Goal: Task Accomplishment & Management: Use online tool/utility

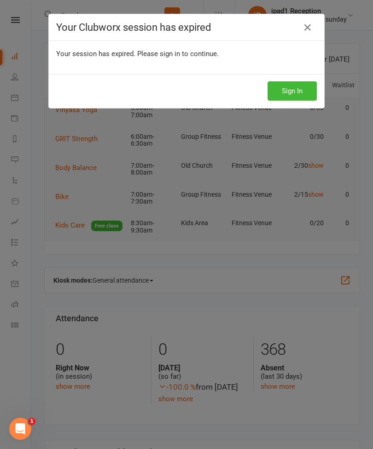
click at [304, 22] on icon at bounding box center [307, 27] width 11 height 11
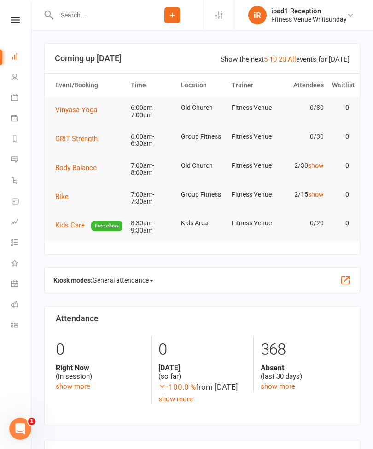
click at [14, 97] on icon at bounding box center [14, 97] width 7 height 7
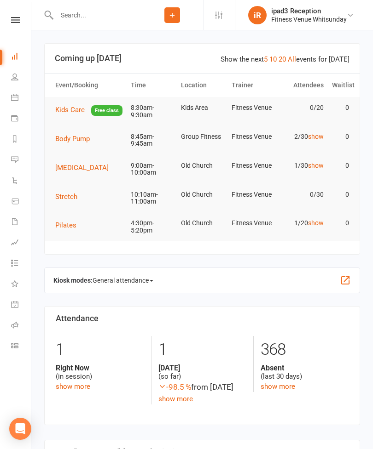
click at [77, 141] on button "Body Pump" at bounding box center [75, 138] width 41 height 11
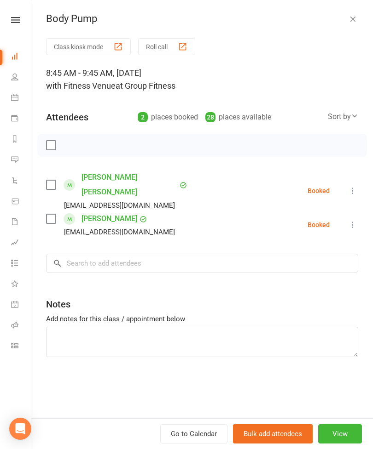
click at [96, 44] on button "Class kiosk mode" at bounding box center [88, 46] width 85 height 17
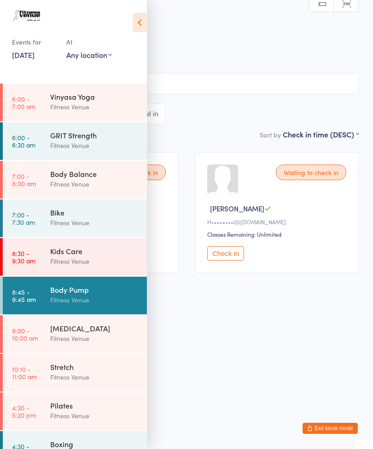
click at [136, 23] on icon at bounding box center [139, 22] width 14 height 19
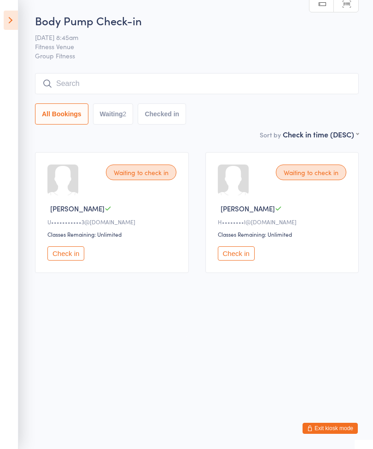
click at [223, 255] on button "Check in" at bounding box center [236, 254] width 37 height 14
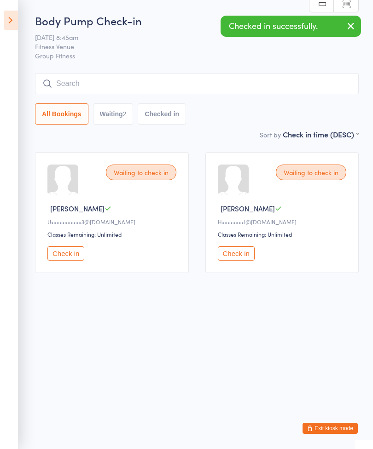
click at [78, 259] on button "Check in" at bounding box center [65, 254] width 37 height 14
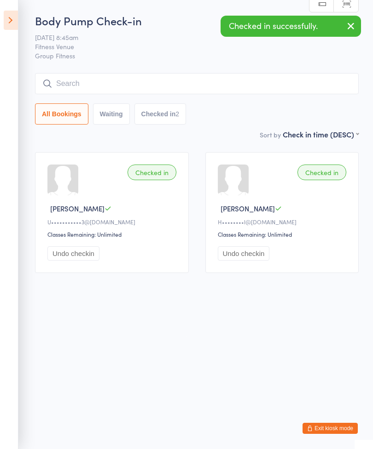
click at [259, 72] on div "Body Pump Check-in 16 Sep 8:45am Fitness Venue Group Fitness Manual search Scan…" at bounding box center [196, 71] width 323 height 116
click at [228, 75] on input "search" at bounding box center [196, 83] width 323 height 21
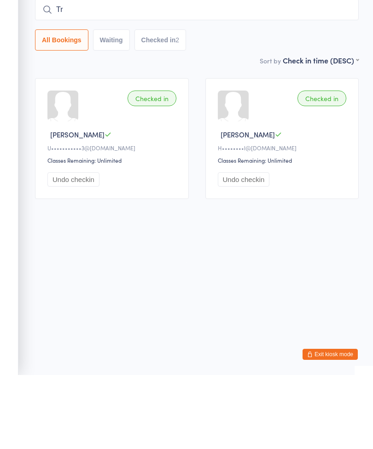
type input "T"
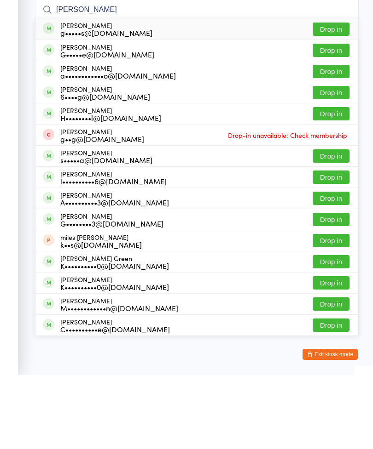
type input "Greg"
click at [330, 181] on button "Drop in" at bounding box center [330, 187] width 37 height 13
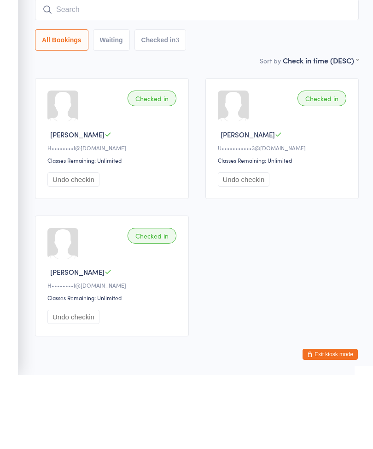
click at [223, 73] on input "search" at bounding box center [196, 83] width 323 height 21
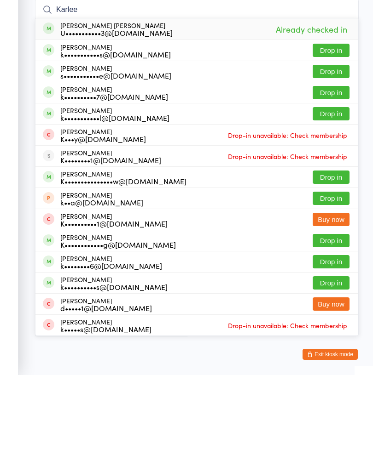
click at [7, 184] on aside "Events for 16 Sep, 2025 16 Sep, 2025 September 2025 Sun Mon Tue Wed Thu Fri Sat…" at bounding box center [9, 224] width 18 height 449
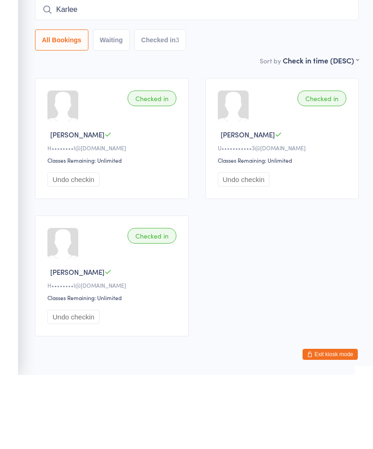
scroll to position [40, 0]
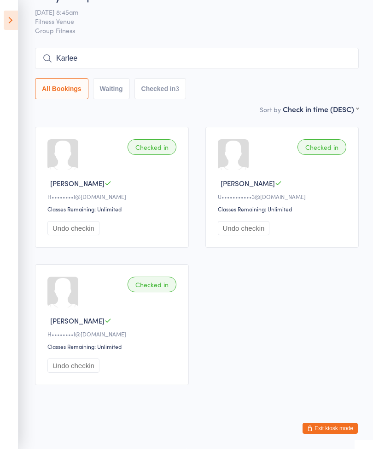
click at [219, 48] on input "Karlee" at bounding box center [196, 58] width 323 height 21
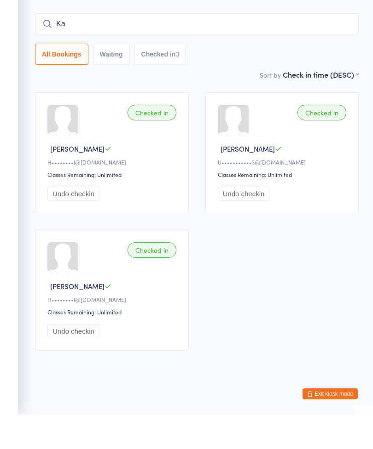
type input "K"
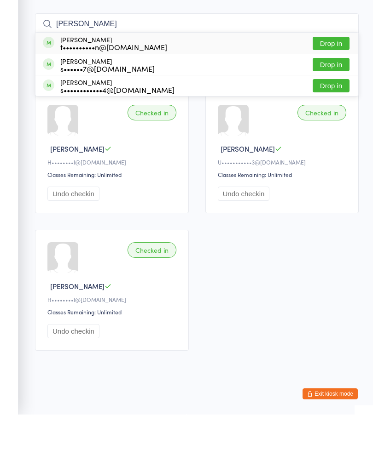
type input "Sonya"
click at [332, 92] on button "Drop in" at bounding box center [330, 98] width 37 height 13
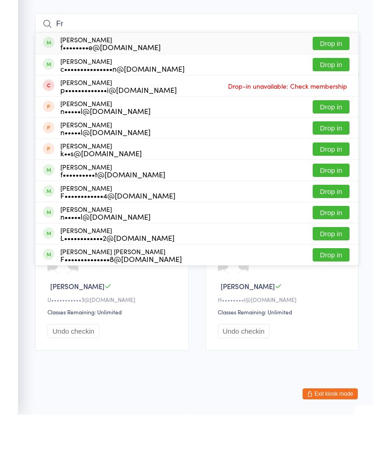
type input "F"
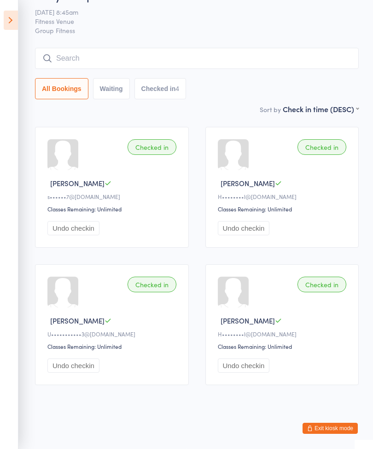
click at [196, 48] on input "search" at bounding box center [196, 58] width 323 height 21
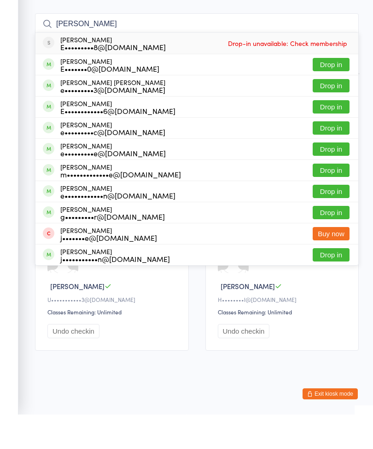
type input "Emma"
click at [330, 177] on button "Drop in" at bounding box center [330, 183] width 37 height 13
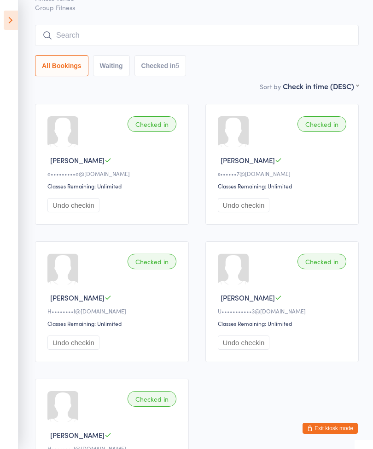
scroll to position [0, 0]
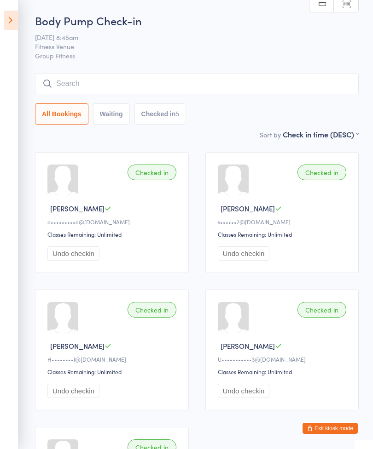
click at [259, 82] on input "search" at bounding box center [196, 83] width 323 height 21
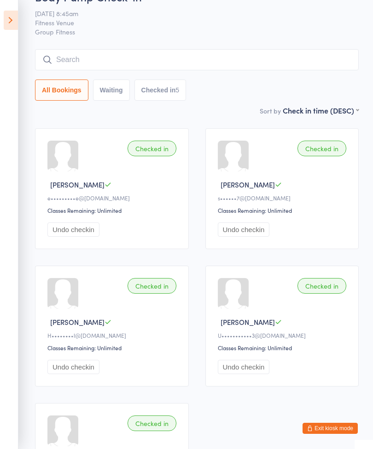
scroll to position [13, 0]
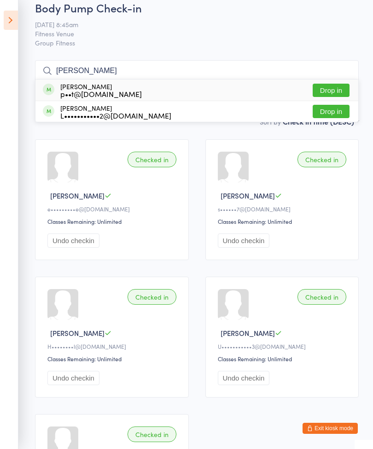
type input "Suzette"
click at [333, 87] on button "Drop in" at bounding box center [330, 90] width 37 height 13
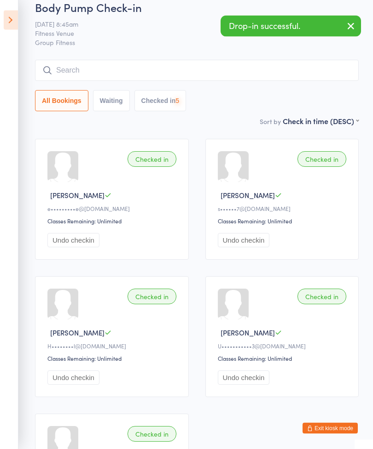
scroll to position [13, 0]
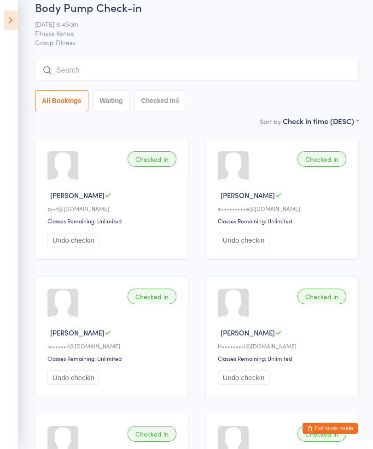
click at [257, 55] on div "Body Pump Check-in 16 Sep 8:45am Fitness Venue Group Fitness Manual search Scan…" at bounding box center [196, 58] width 323 height 116
click at [252, 67] on input "search" at bounding box center [196, 70] width 323 height 21
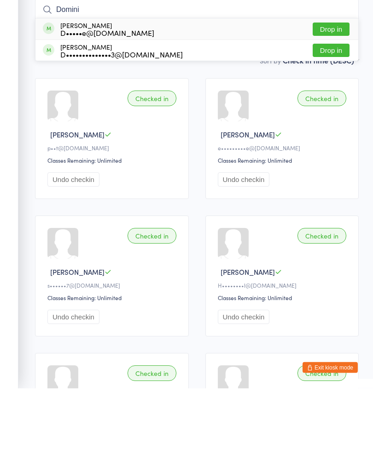
type input "Domini"
click at [328, 84] on button "Drop in" at bounding box center [330, 90] width 37 height 13
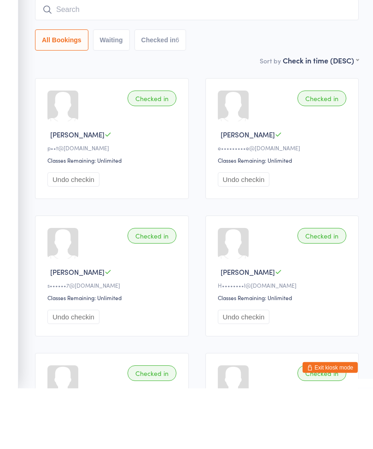
scroll to position [74, 0]
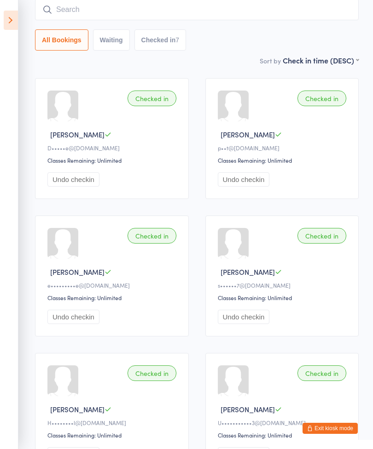
click at [260, 5] on input "search" at bounding box center [196, 9] width 323 height 21
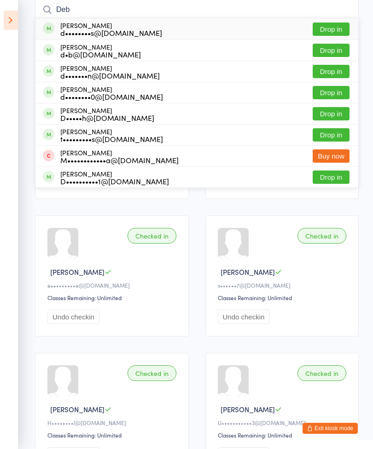
type input "Deb"
click at [325, 49] on button "Drop in" at bounding box center [330, 50] width 37 height 13
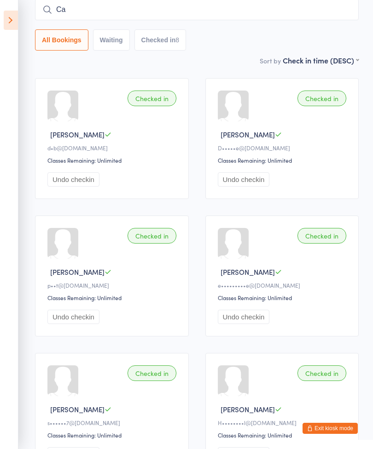
type input "C"
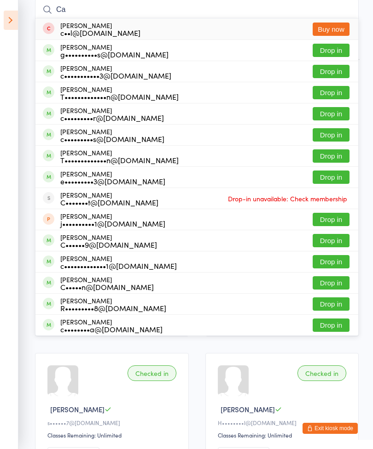
type input "C"
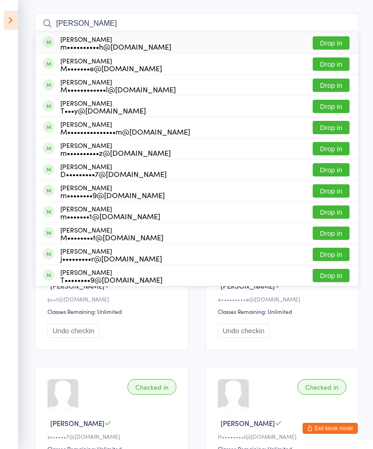
scroll to position [57, 0]
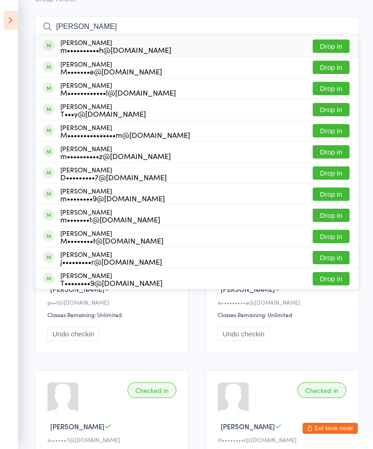
type input "Melissa"
click at [329, 132] on button "Drop in" at bounding box center [330, 130] width 37 height 13
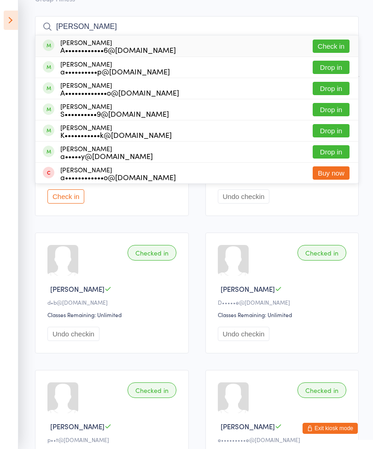
type input "Alana"
click at [333, 51] on button "Check in" at bounding box center [330, 46] width 37 height 13
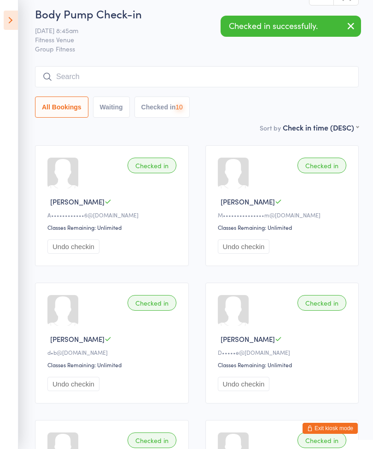
scroll to position [0, 0]
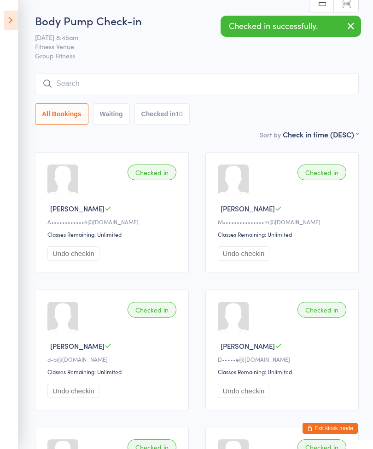
click at [171, 82] on input "search" at bounding box center [196, 83] width 323 height 21
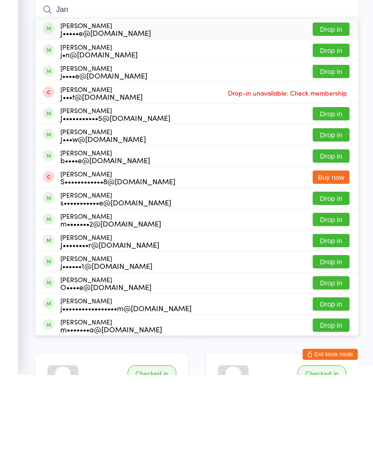
type input "Jan"
click at [327, 97] on button "Drop in" at bounding box center [330, 103] width 37 height 13
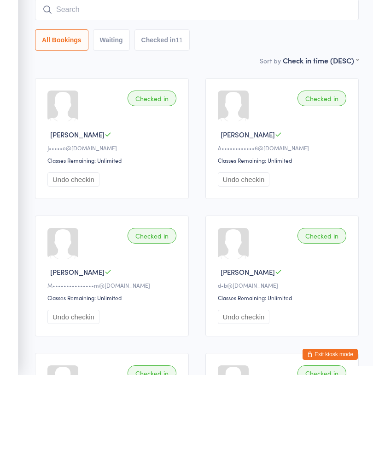
scroll to position [74, 0]
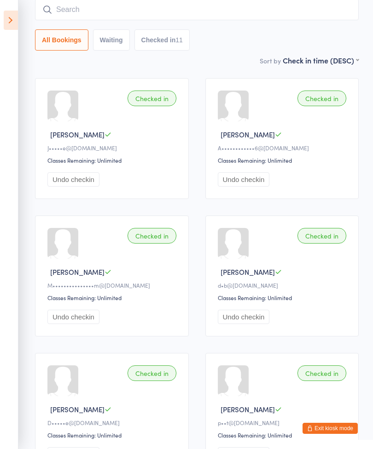
click at [17, 11] on icon at bounding box center [11, 20] width 14 height 19
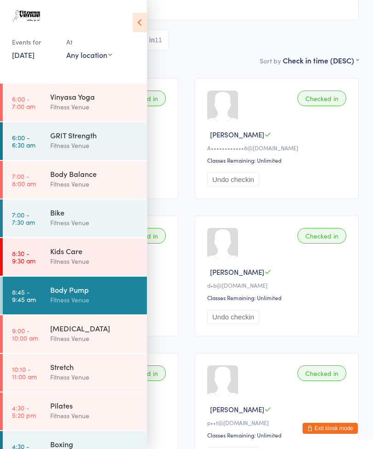
click at [87, 327] on div "Yoga Therapy" at bounding box center [94, 328] width 89 height 10
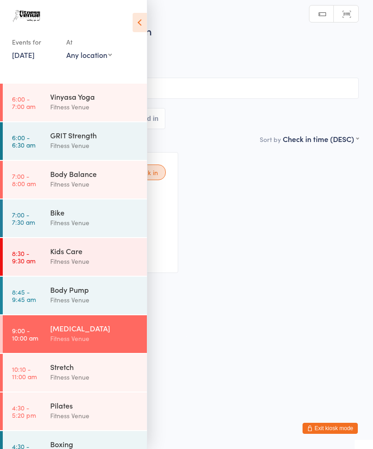
click at [140, 22] on icon at bounding box center [139, 22] width 14 height 19
